Goal: Information Seeking & Learning: Learn about a topic

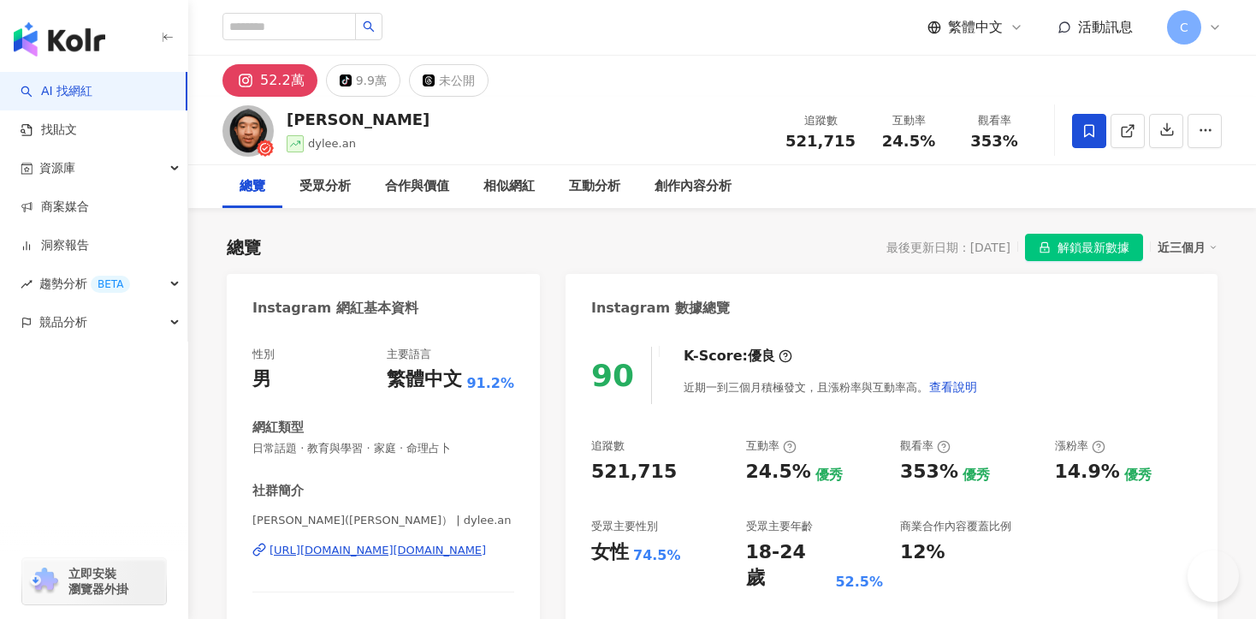
click at [1062, 252] on span "解鎖最新數據" at bounding box center [1093, 247] width 72 height 27
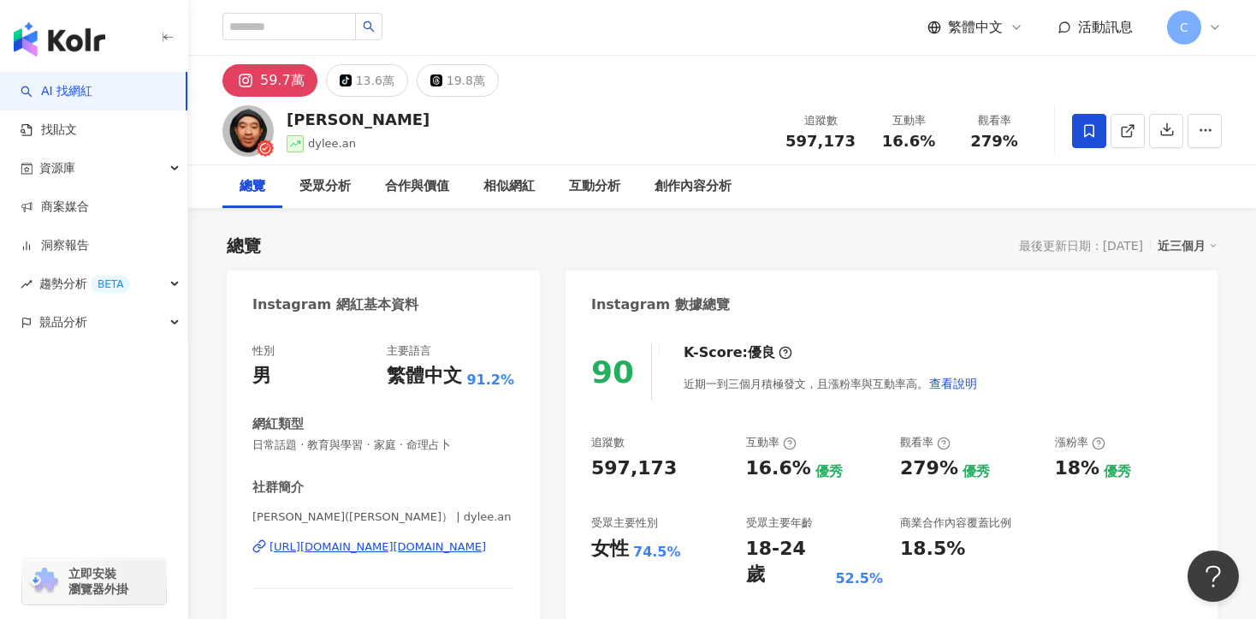
click at [749, 139] on div "滌綸木子李 dylee.an 追蹤數 597,173 互動率 16.6% 觀看率 279%" at bounding box center [722, 131] width 1068 height 68
drag, startPoint x: 790, startPoint y: 139, endPoint x: 856, endPoint y: 139, distance: 65.9
click at [856, 139] on div "追蹤數 597,173" at bounding box center [820, 130] width 91 height 37
copy span "597,173"
click at [346, 190] on div "受眾分析" at bounding box center [324, 186] width 51 height 21
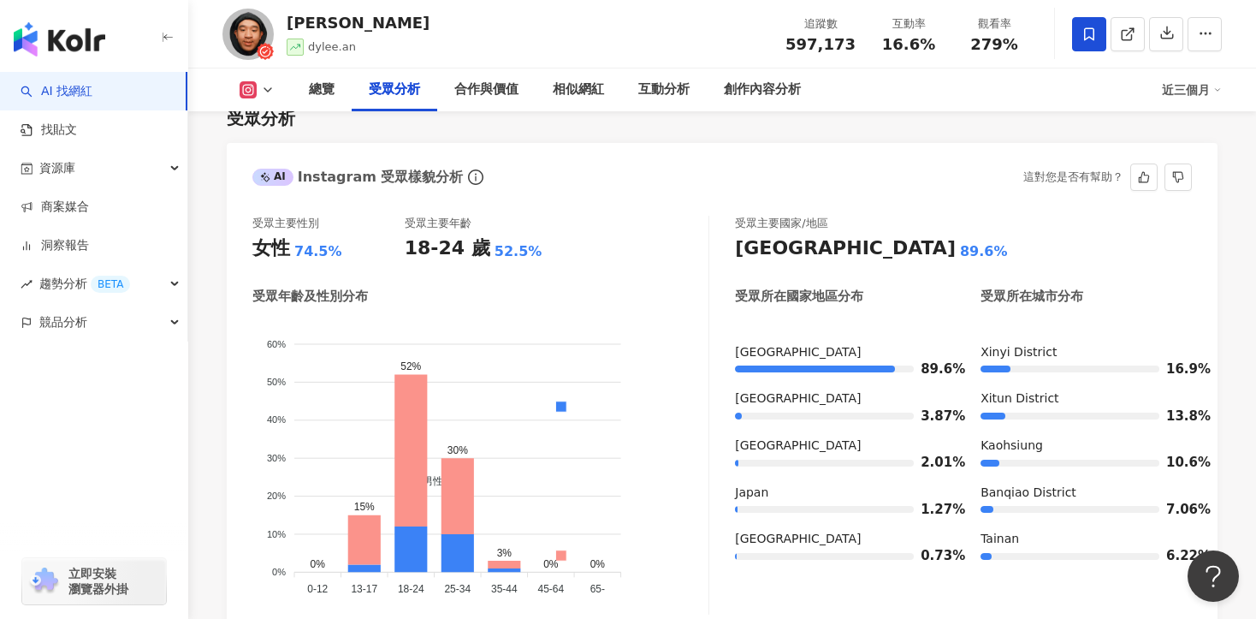
scroll to position [1462, 0]
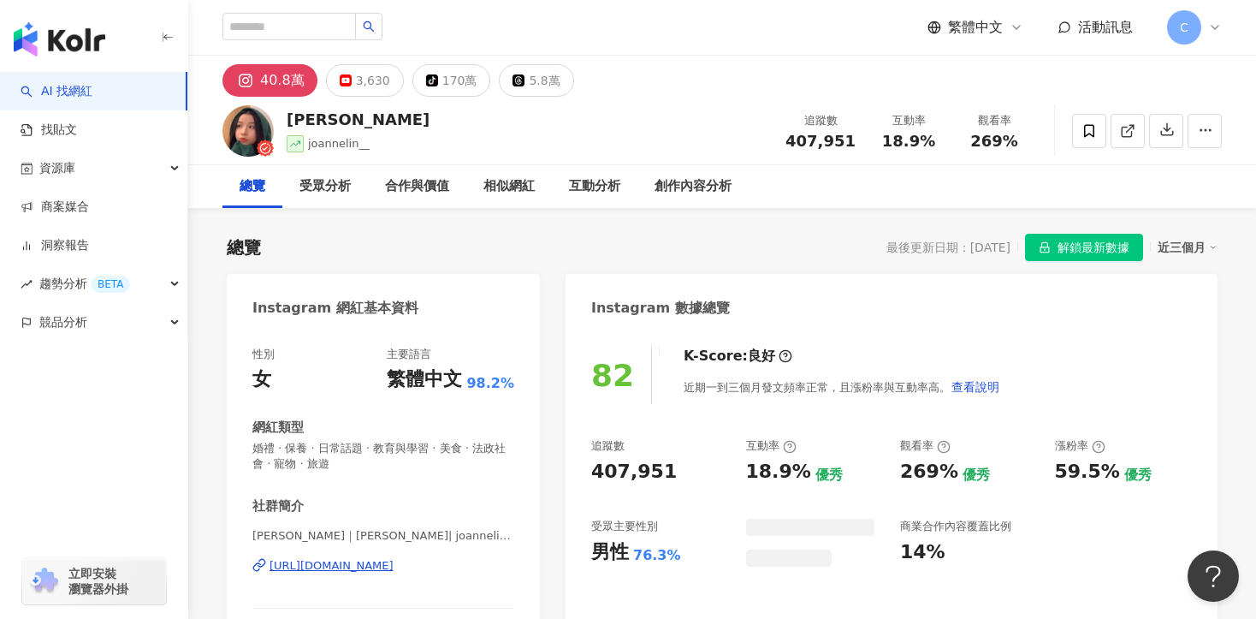
click at [1117, 246] on span "解鎖最新數據" at bounding box center [1093, 247] width 72 height 27
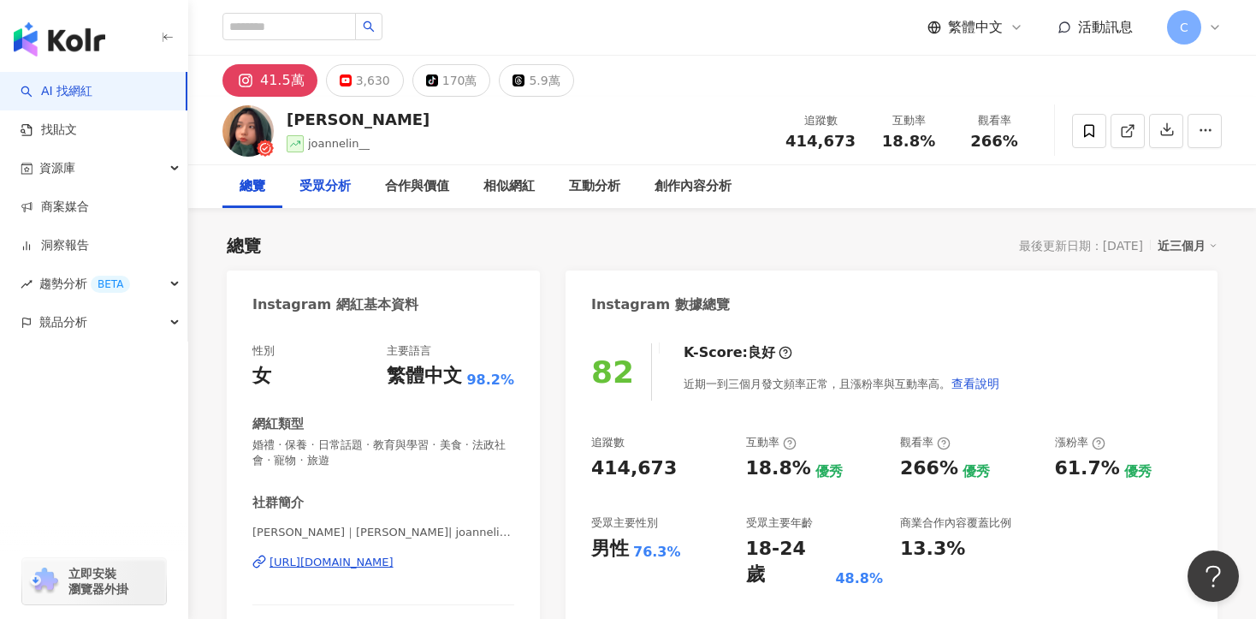
click at [354, 176] on div "受眾分析" at bounding box center [325, 186] width 86 height 43
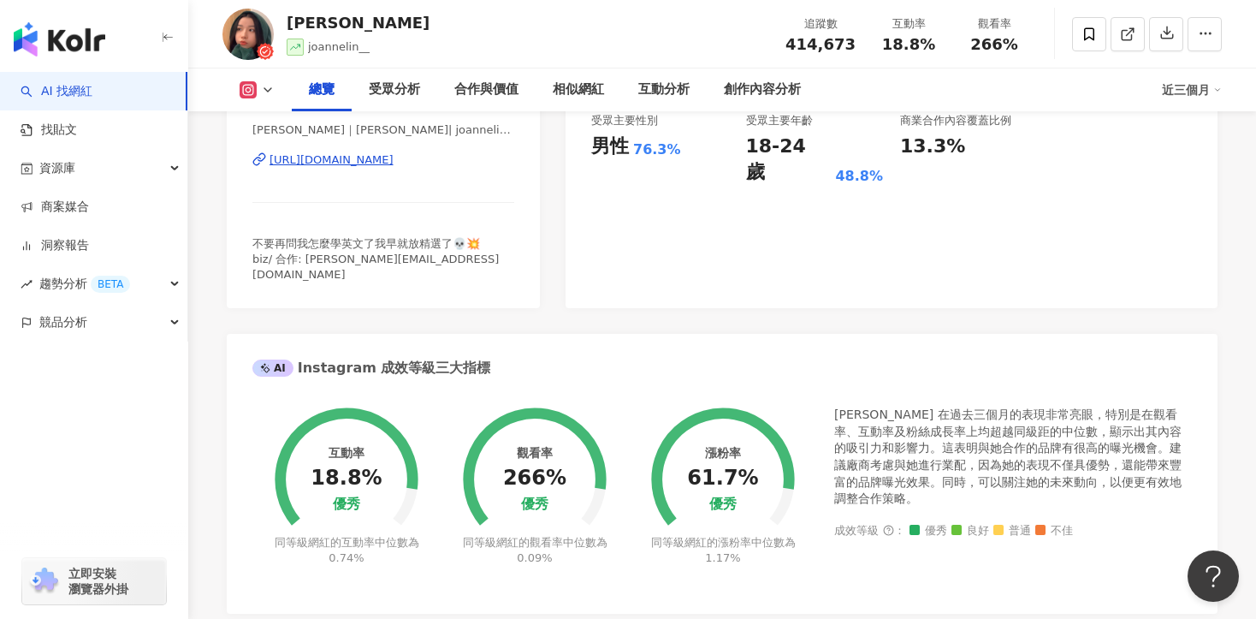
scroll to position [559, 0]
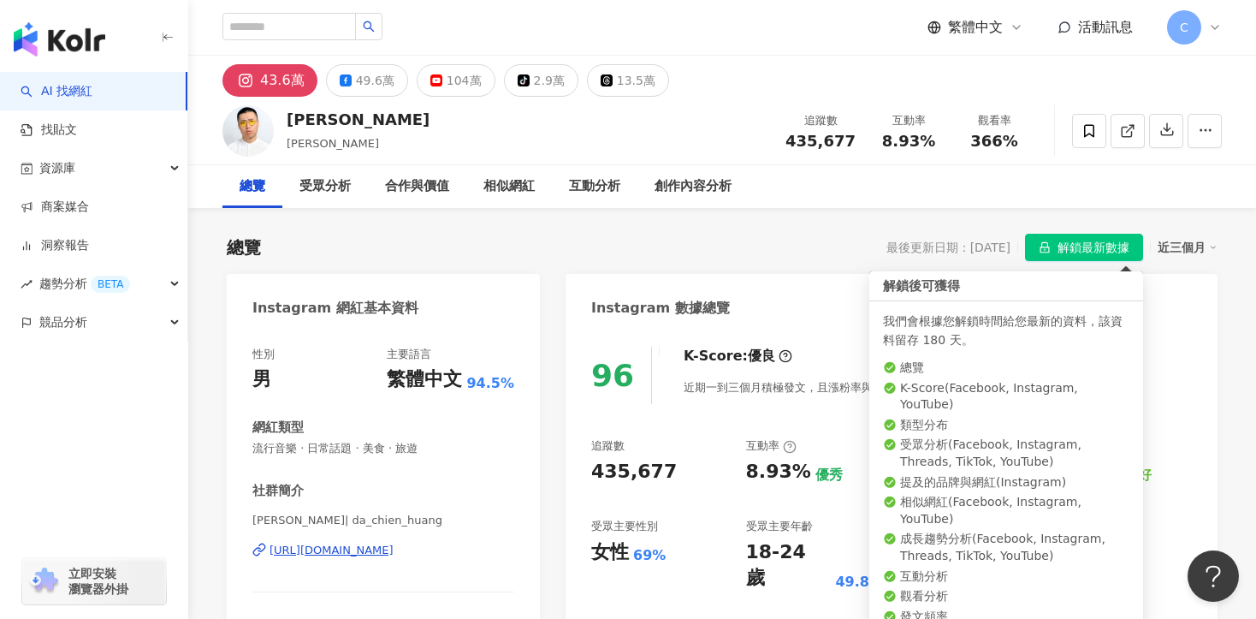
click at [1080, 241] on span "解鎖最新數據" at bounding box center [1093, 247] width 72 height 27
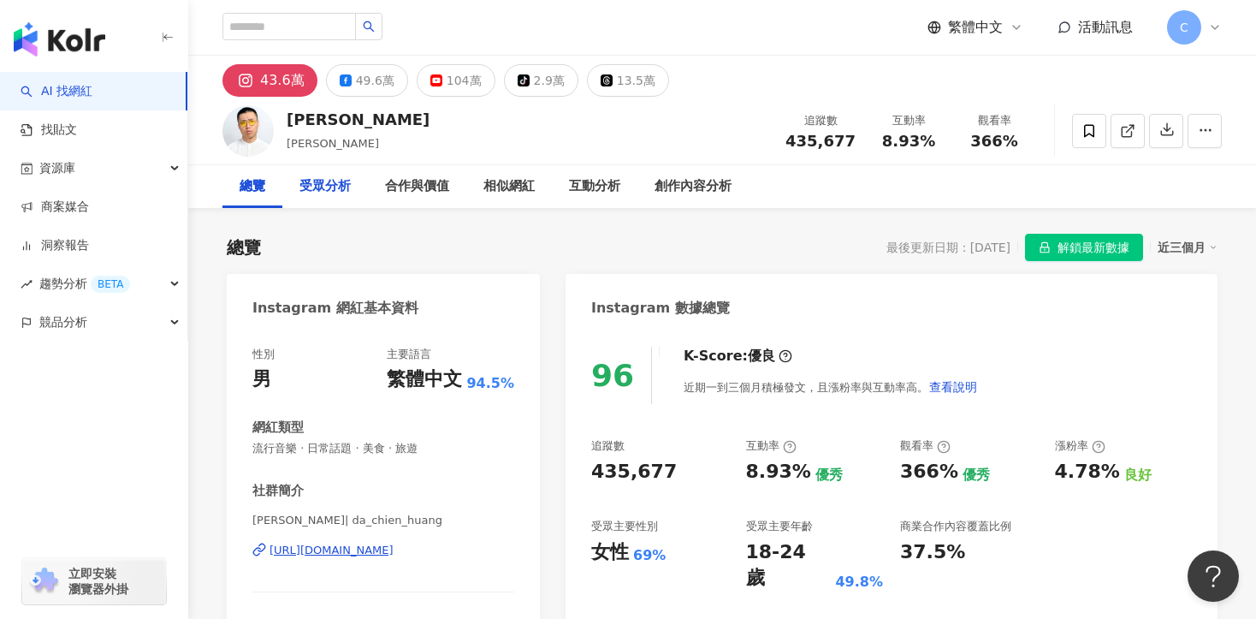
click at [328, 194] on div "受眾分析" at bounding box center [324, 186] width 51 height 21
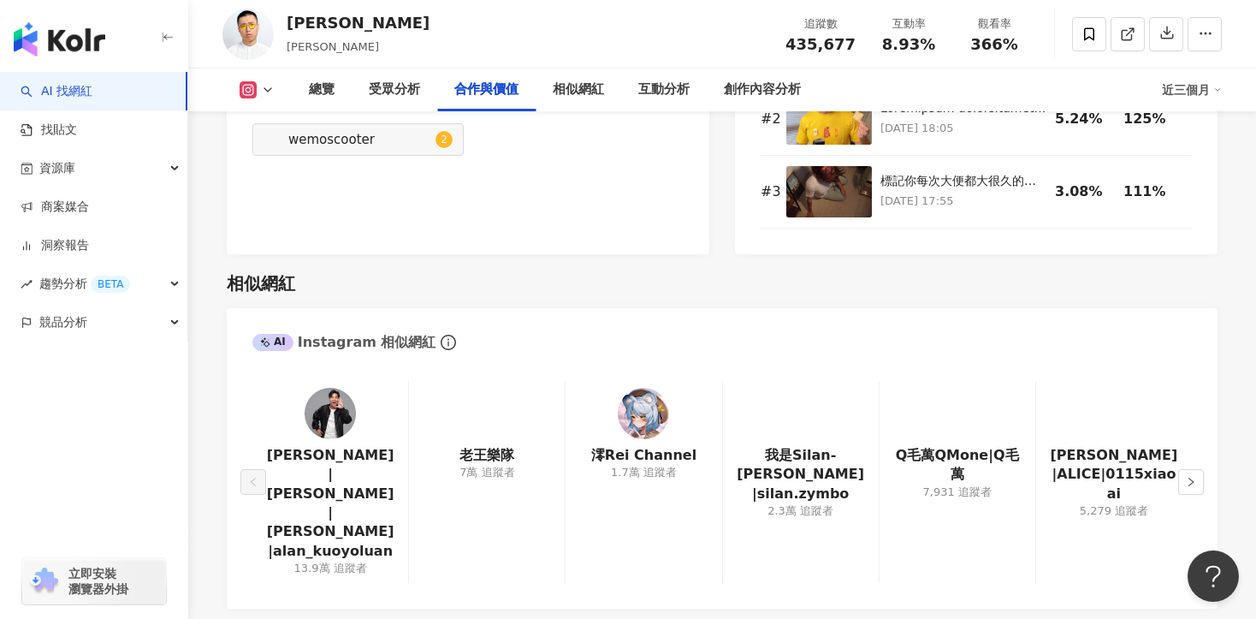
scroll to position [2625, 0]
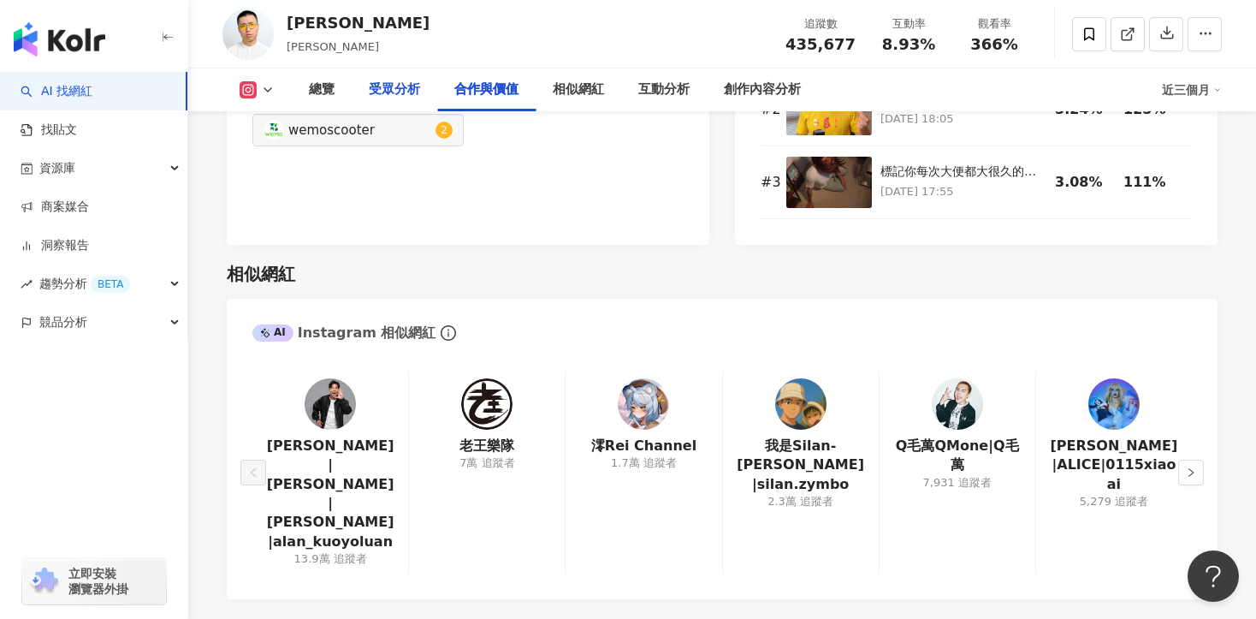
click at [413, 82] on div "受眾分析" at bounding box center [394, 90] width 51 height 21
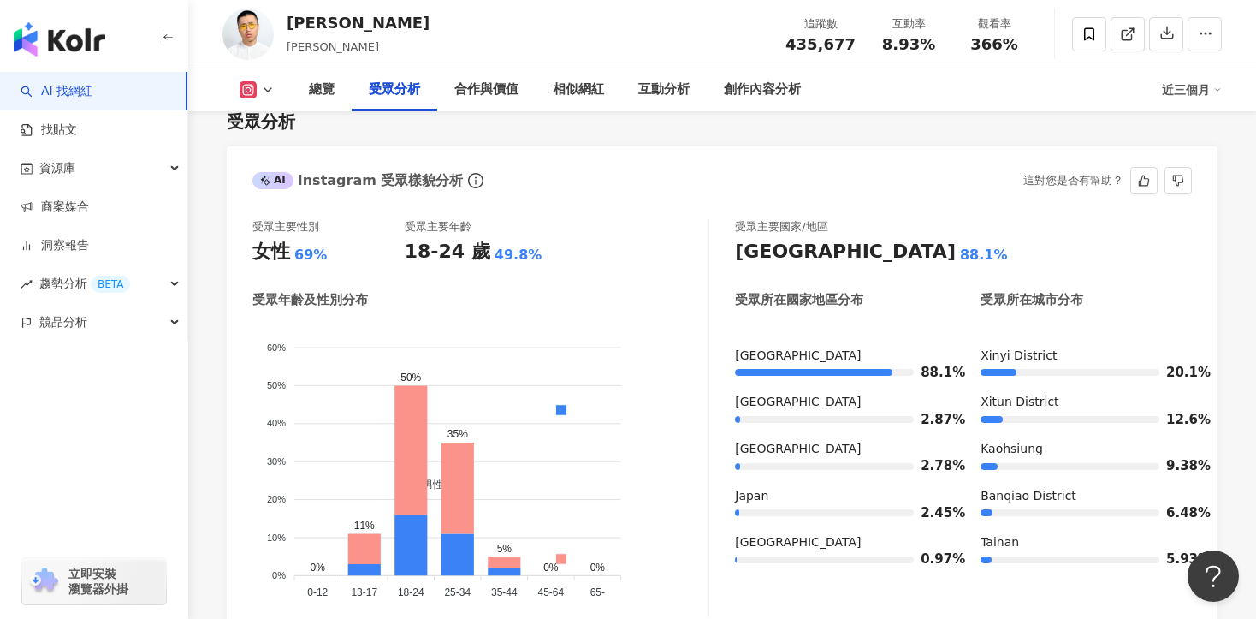
scroll to position [1465, 0]
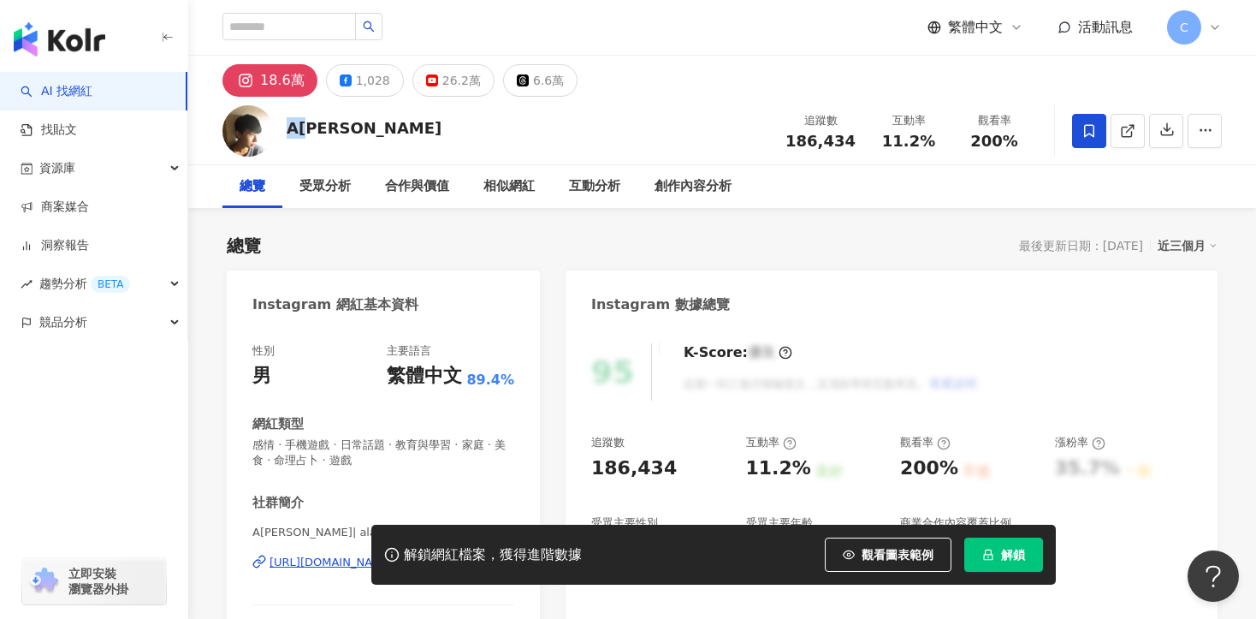
drag, startPoint x: 290, startPoint y: 129, endPoint x: 332, endPoint y: 129, distance: 41.9
click at [332, 129] on div "A冷 追蹤數 186,434 互動率 11.2% 觀看率 200%" at bounding box center [722, 131] width 1068 height 68
copy div "A[PERSON_NAME]"
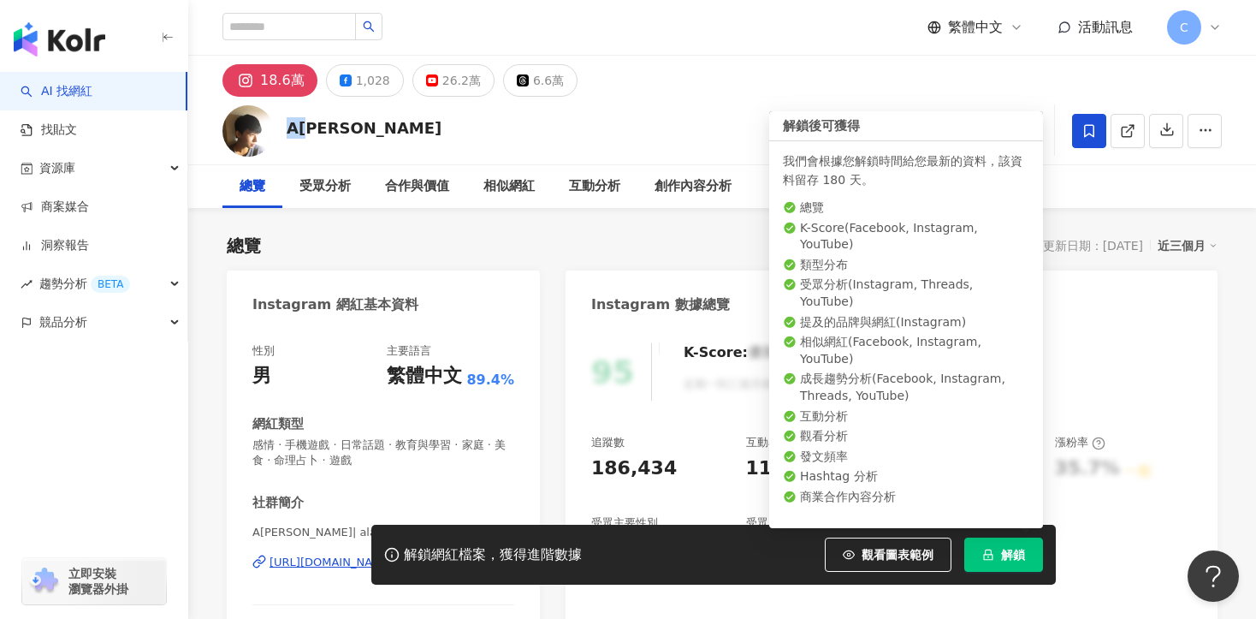
click at [1022, 542] on button "解鎖" at bounding box center [1003, 554] width 79 height 34
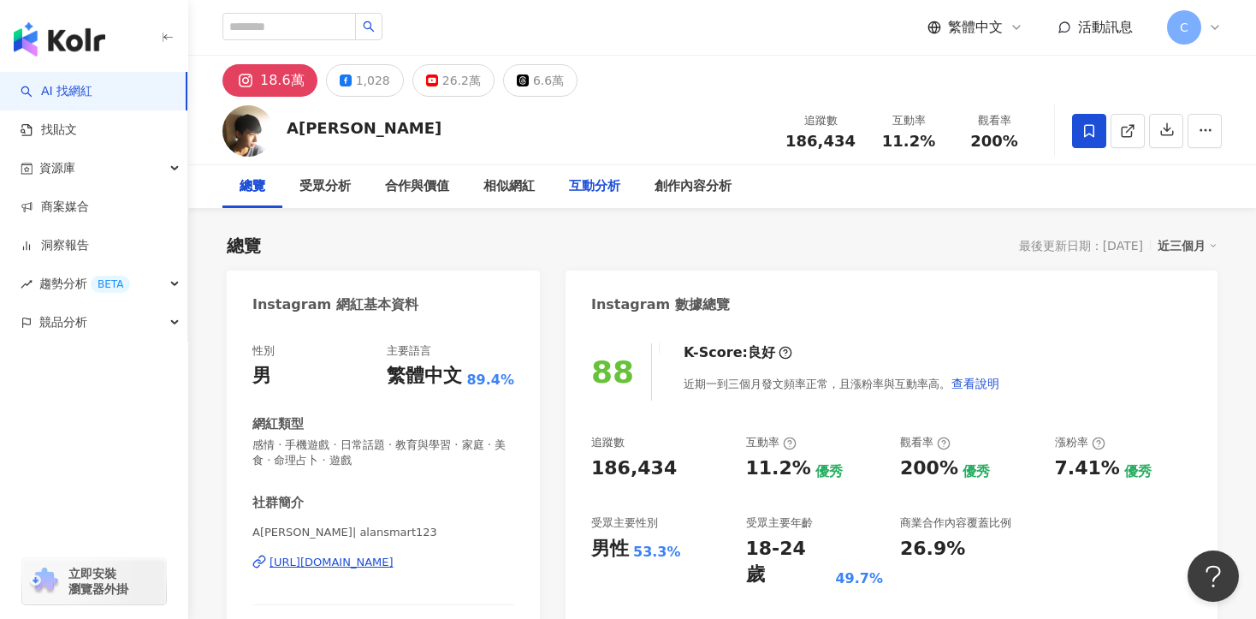
click at [628, 193] on div "互動分析" at bounding box center [595, 186] width 86 height 43
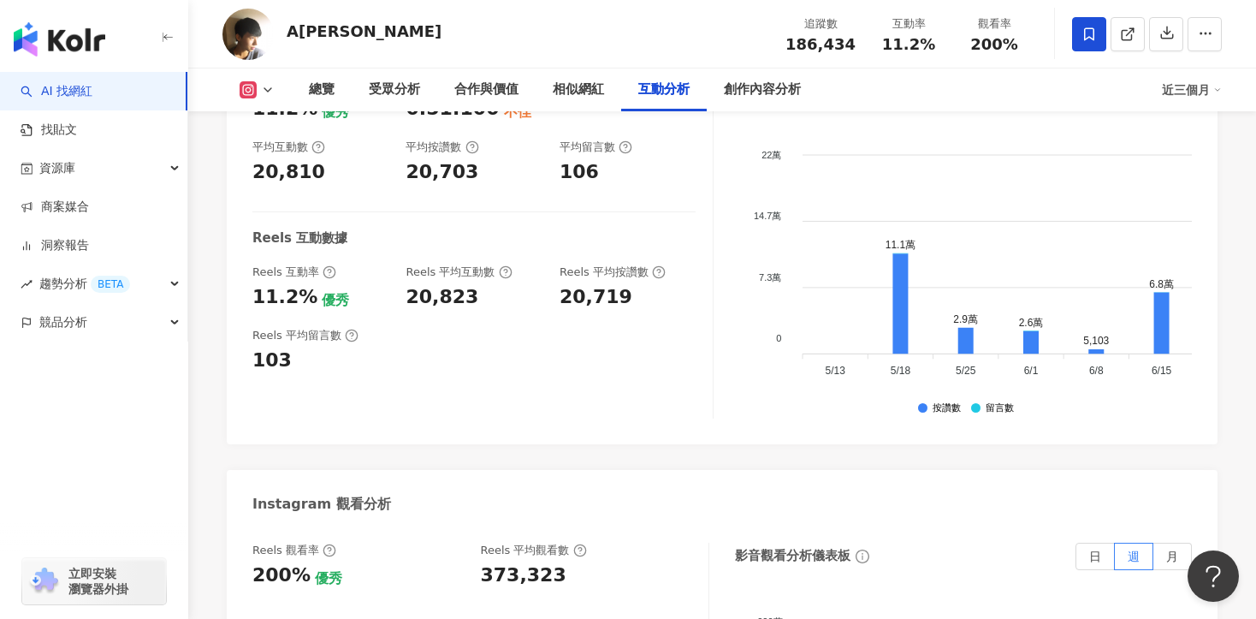
scroll to position [3643, 0]
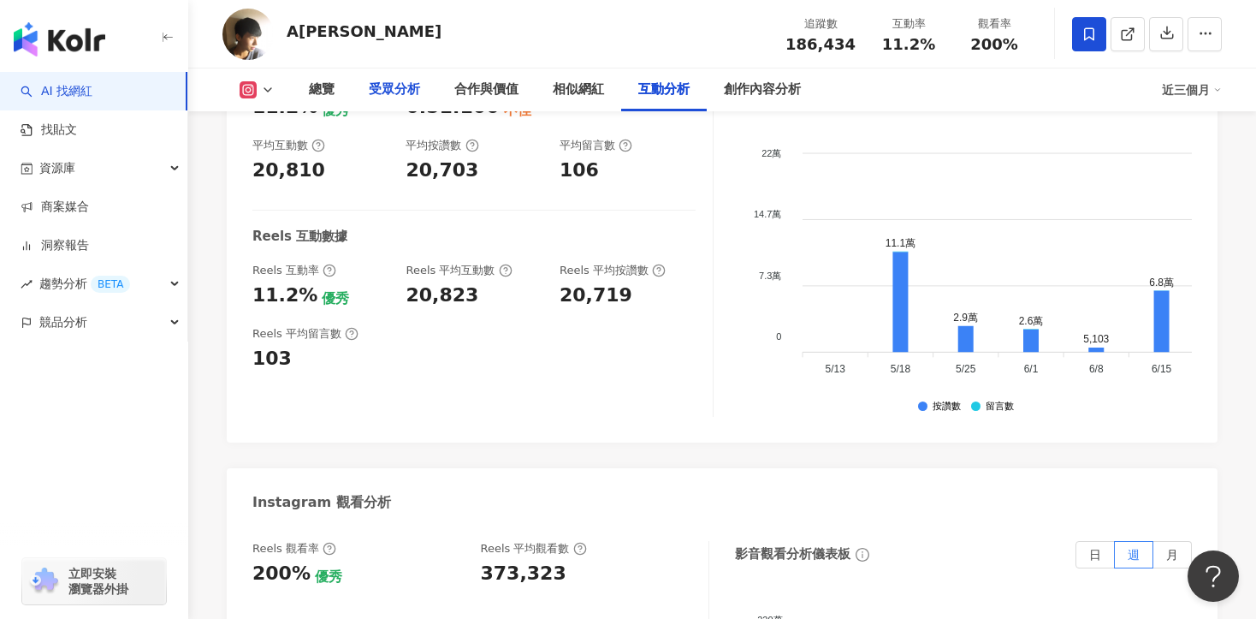
click at [391, 85] on div "受眾分析" at bounding box center [394, 90] width 51 height 21
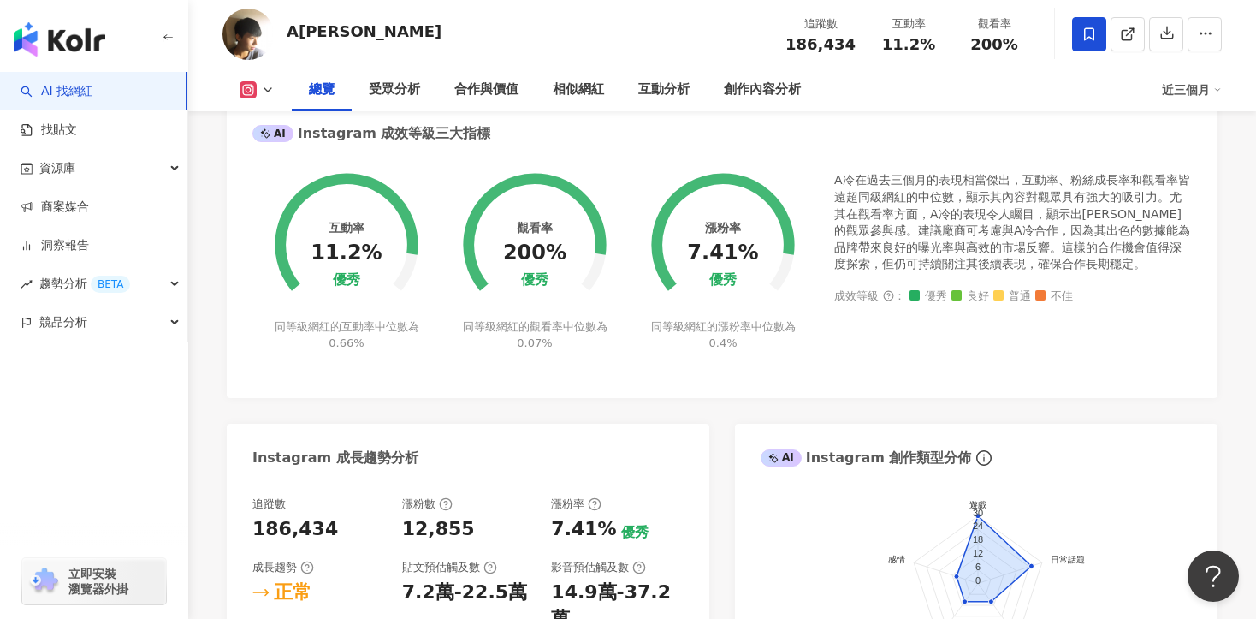
scroll to position [659, 0]
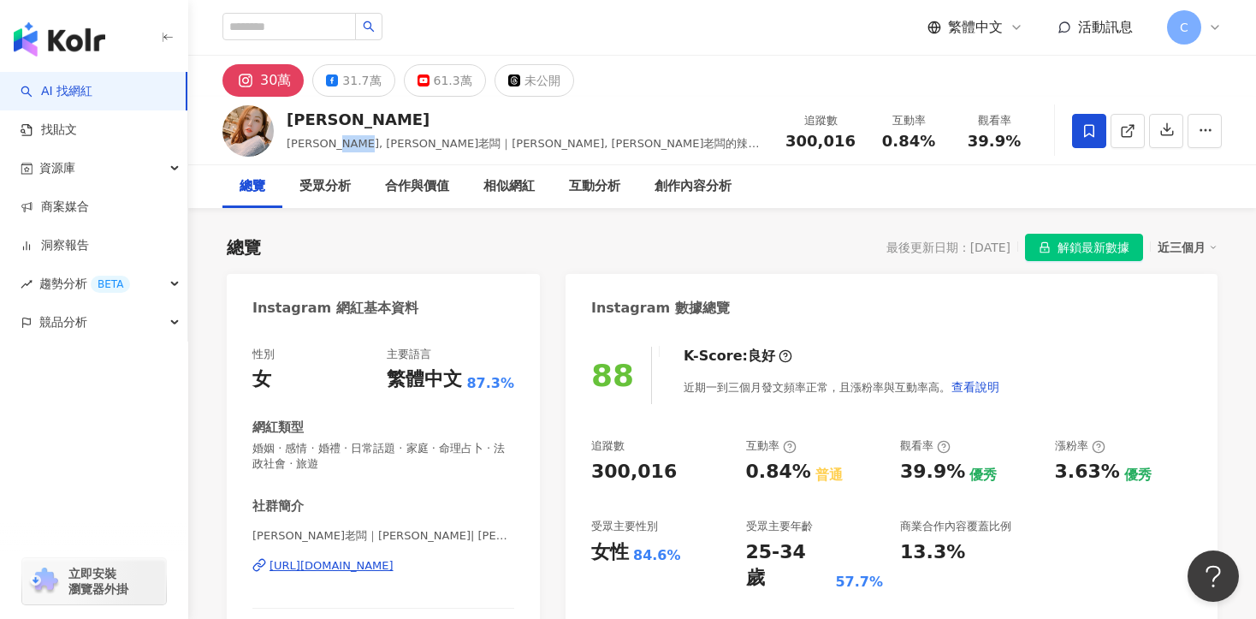
drag, startPoint x: 329, startPoint y: 143, endPoint x: 370, endPoint y: 143, distance: 41.1
click at [370, 143] on span "[PERSON_NAME], [PERSON_NAME]老闆｜[PERSON_NAME], [PERSON_NAME]老闆的辣雞湯🌶️" at bounding box center [523, 152] width 472 height 30
copy span "葳老闆｜"
drag, startPoint x: 361, startPoint y: 144, endPoint x: 332, endPoint y: 145, distance: 29.1
click at [332, 145] on span "Mayuki, 葳老闆｜周品均, Mayuki 周小葳, 葳老闆的辣雞湯🌶️" at bounding box center [523, 152] width 472 height 30
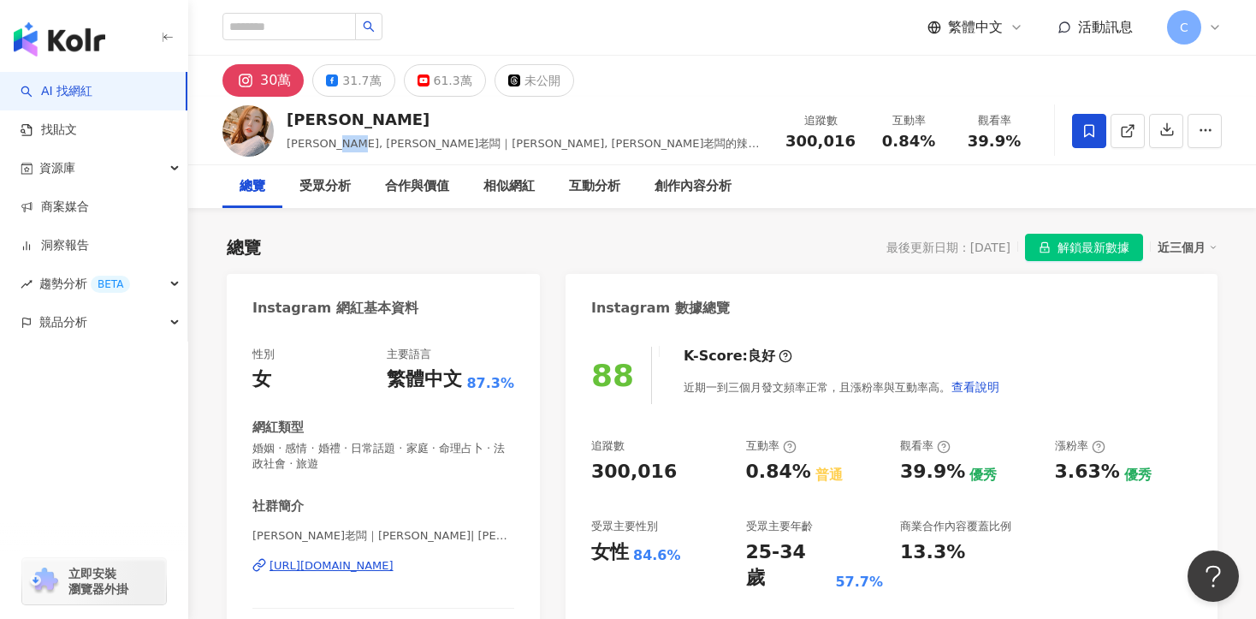
copy span "葳老闆"
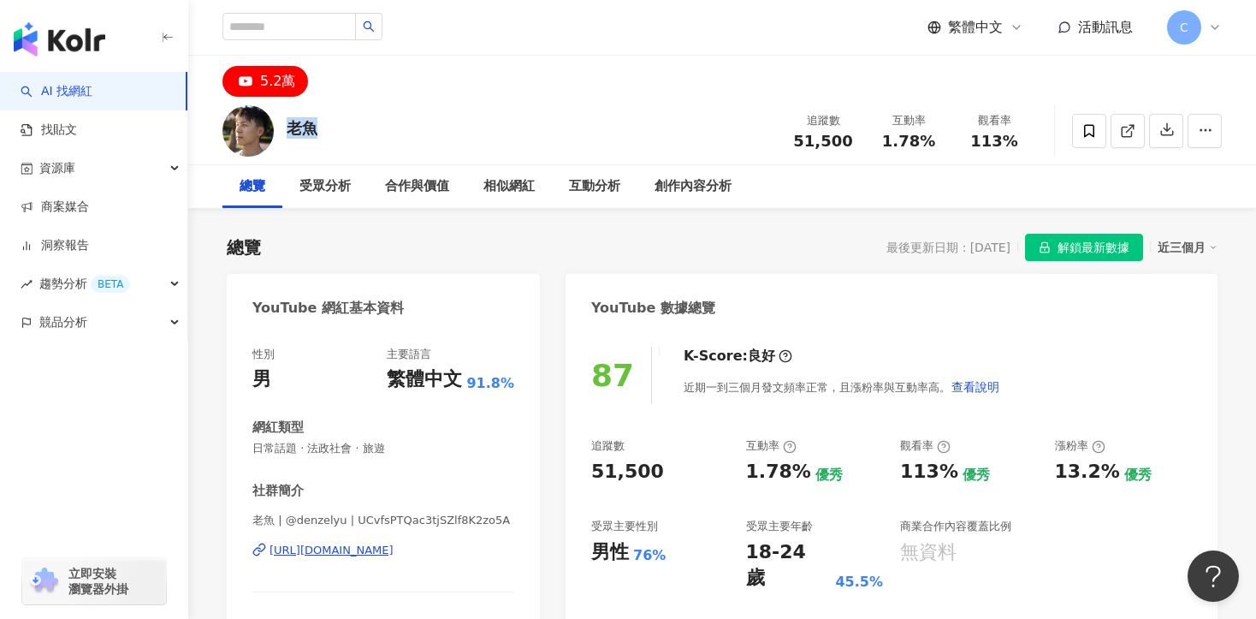
drag, startPoint x: 290, startPoint y: 128, endPoint x: 327, endPoint y: 127, distance: 36.8
click at [327, 128] on div "老魚 追蹤數 51,500 互動率 1.78% 觀看率 113%" at bounding box center [722, 131] width 1068 height 68
copy div "老魚"
